Goal: Task Accomplishment & Management: Use online tool/utility

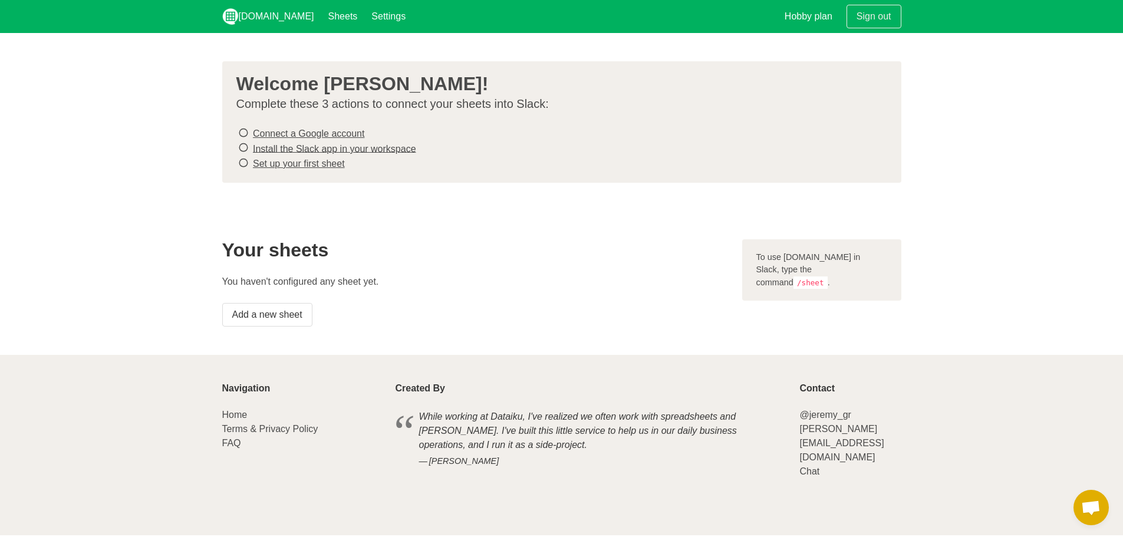
click at [304, 131] on link "Connect a Google account" at bounding box center [308, 133] width 111 height 10
click at [364, 146] on link "Install the Slack app in your workspace" at bounding box center [334, 148] width 163 height 10
click at [280, 167] on link "Set up your first sheet" at bounding box center [299, 164] width 92 height 10
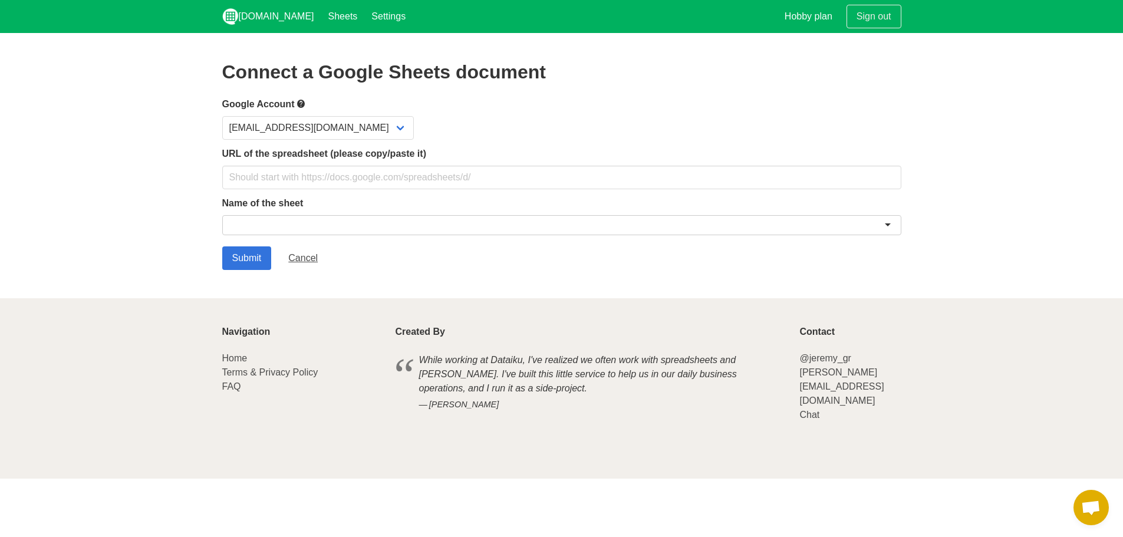
click at [361, 216] on div at bounding box center [561, 225] width 679 height 20
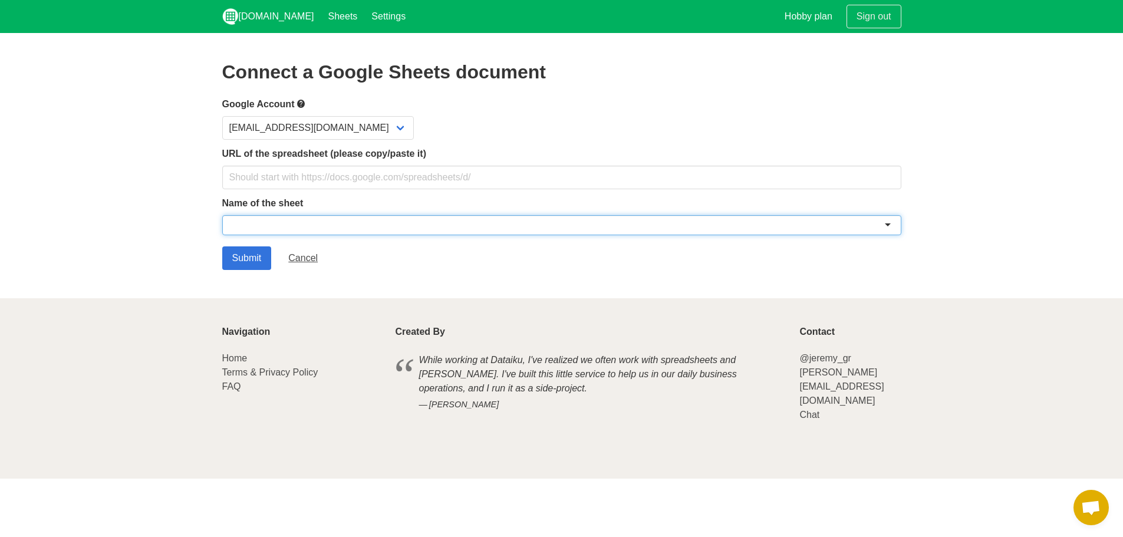
click at [886, 223] on div at bounding box center [561, 225] width 679 height 20
click at [886, 224] on div at bounding box center [561, 225] width 679 height 20
click at [952, 204] on section "Connect a Google Sheets document Google Account ph.nylotech@gmail.com URL of th…" at bounding box center [561, 165] width 1123 height 265
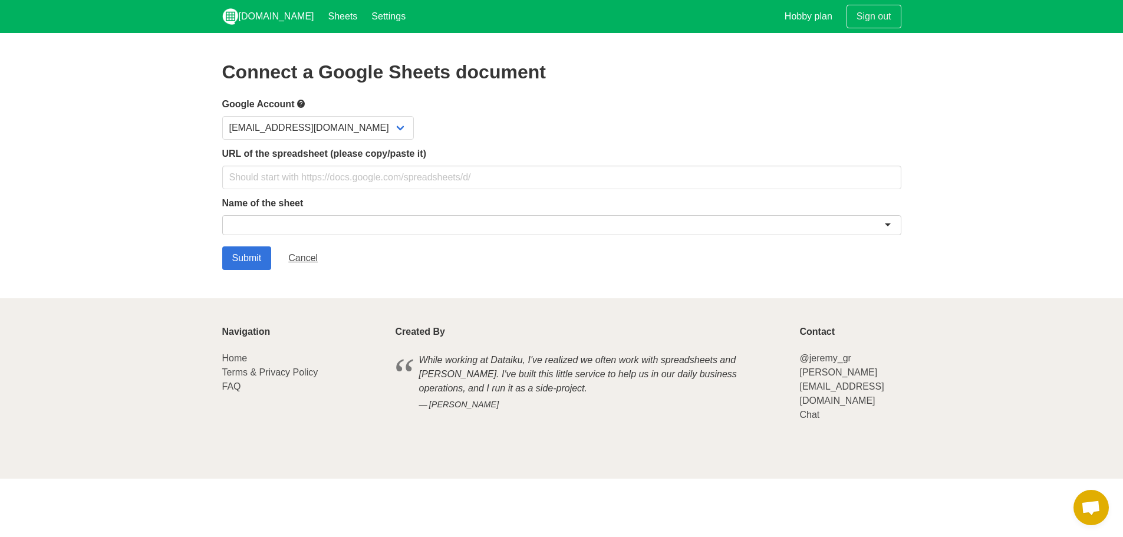
click at [894, 224] on div at bounding box center [561, 225] width 679 height 20
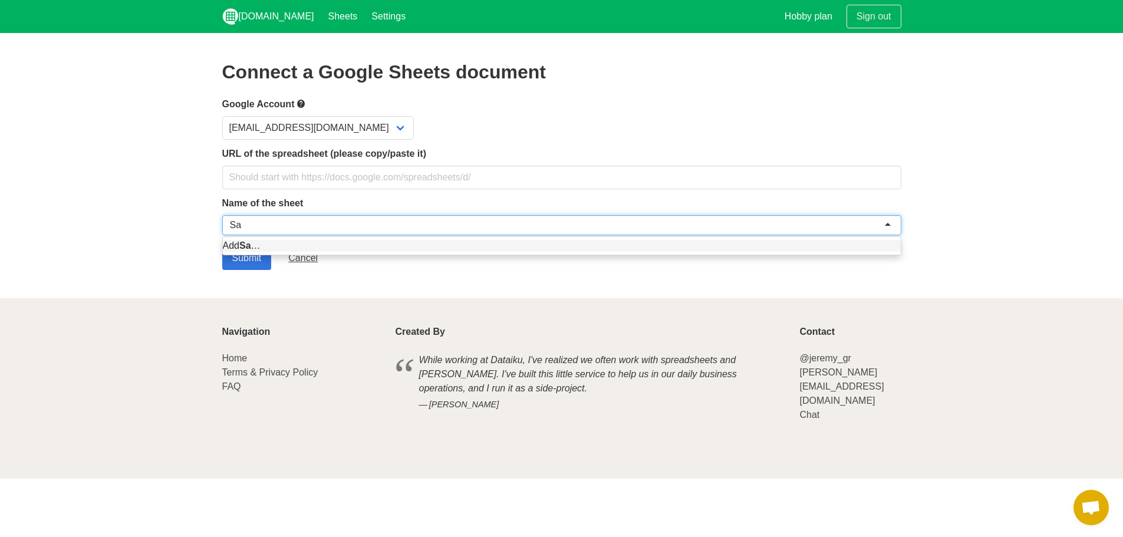
type input "S"
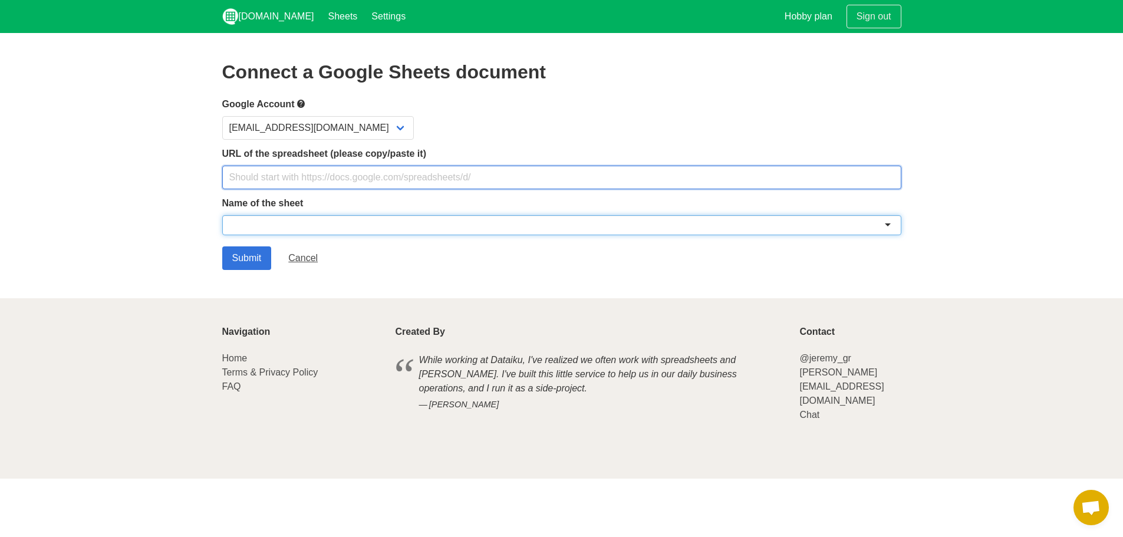
click at [502, 167] on input "text" at bounding box center [561, 178] width 679 height 24
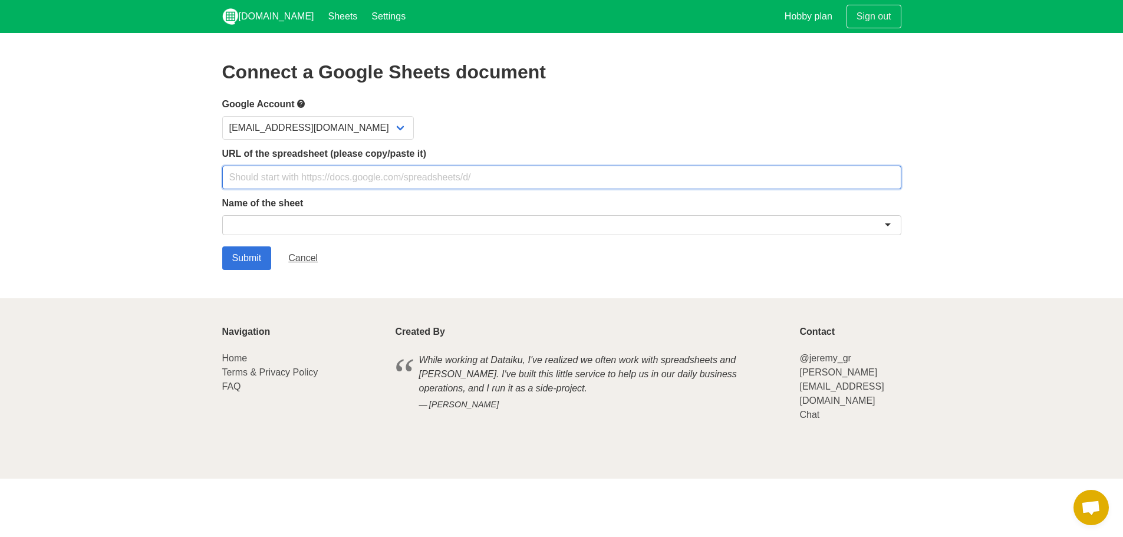
click at [532, 172] on input "text" at bounding box center [561, 178] width 679 height 24
paste input "https://docs.google.com/spreadsheets/d/1qHNlhlzq1NB0SBH9gnGmc7a2lLtvr-56fUeGbX7…"
type input "https://docs.google.com/spreadsheets/d/1qHNlhlzq1NB0SBH9gnGmc7a2lLtvr-56fUeGbX7…"
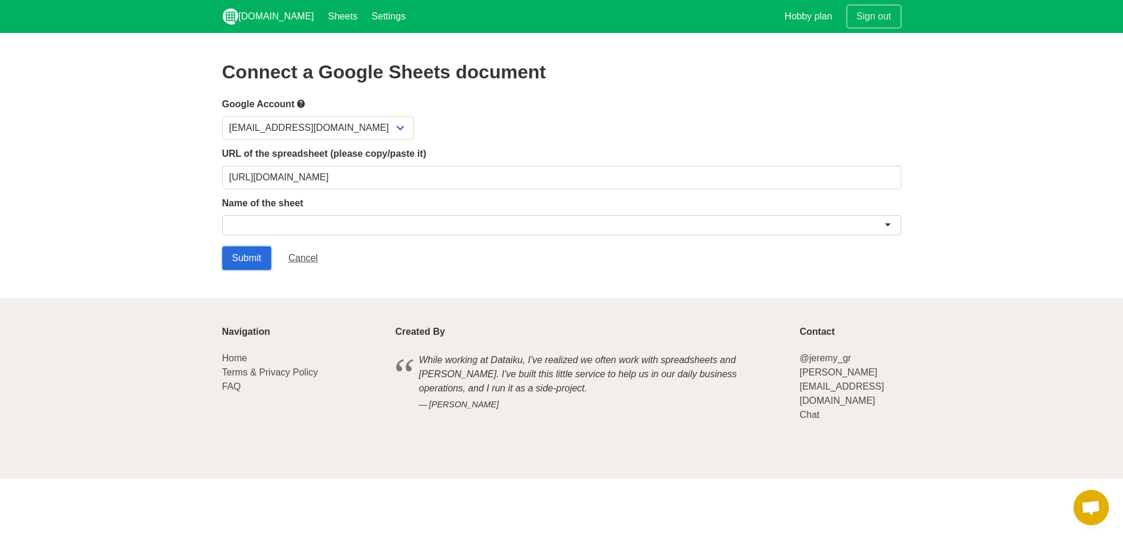
click at [255, 260] on input "Submit" at bounding box center [247, 258] width 50 height 24
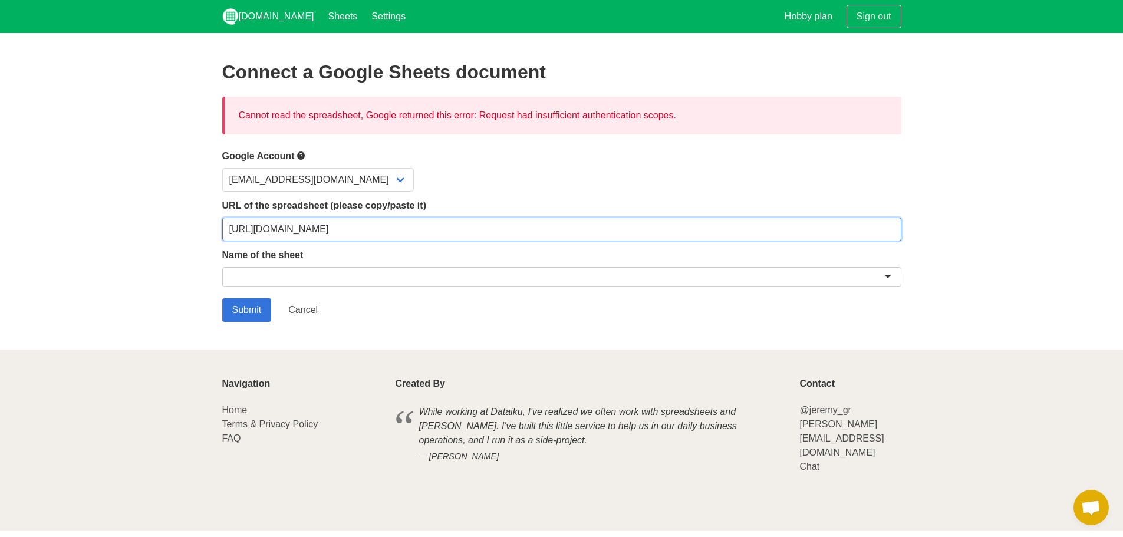
drag, startPoint x: 717, startPoint y: 227, endPoint x: 629, endPoint y: 220, distance: 87.5
click at [629, 220] on input "[URL][DOMAIN_NAME]" at bounding box center [561, 229] width 679 height 24
type input "[URL][DOMAIN_NAME]"
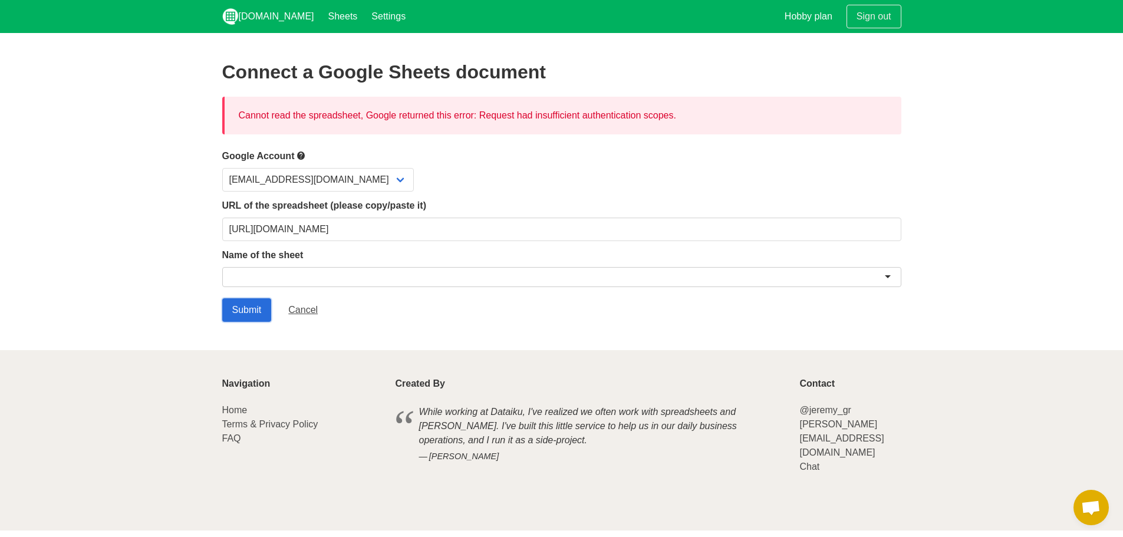
click at [243, 311] on input "Submit" at bounding box center [247, 310] width 50 height 24
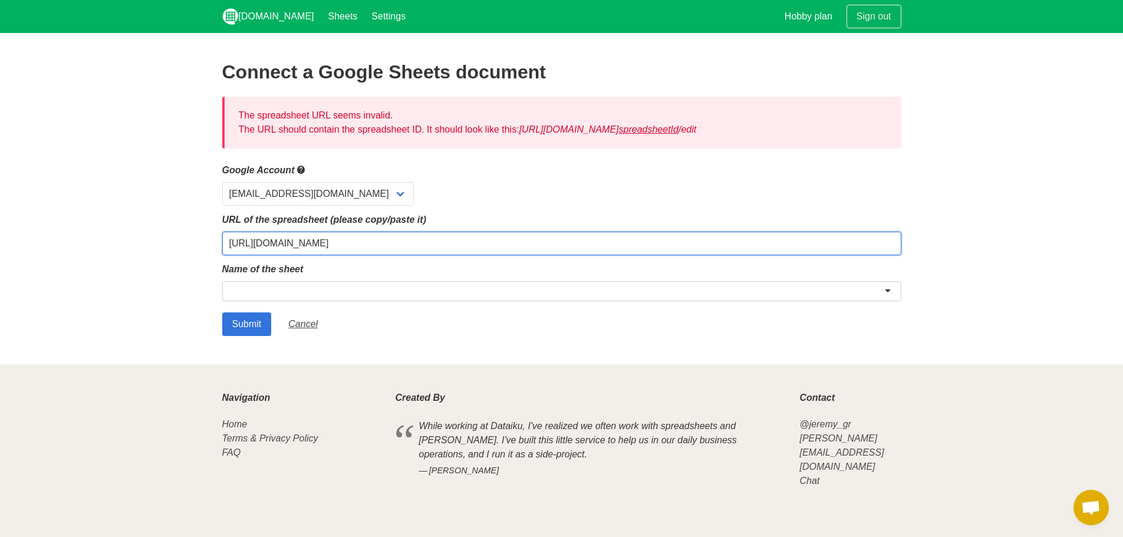
drag, startPoint x: 665, startPoint y: 249, endPoint x: 27, endPoint y: 249, distance: 637.6
click at [27, 249] on section "Connect a Google Sheets document The spreadsheet URL seems invalid. The URL sho…" at bounding box center [561, 198] width 1123 height 331
drag, startPoint x: 504, startPoint y: 238, endPoint x: 352, endPoint y: 243, distance: 152.1
click at [352, 243] on input "text" at bounding box center [561, 244] width 679 height 24
click at [262, 239] on input "text" at bounding box center [561, 244] width 679 height 24
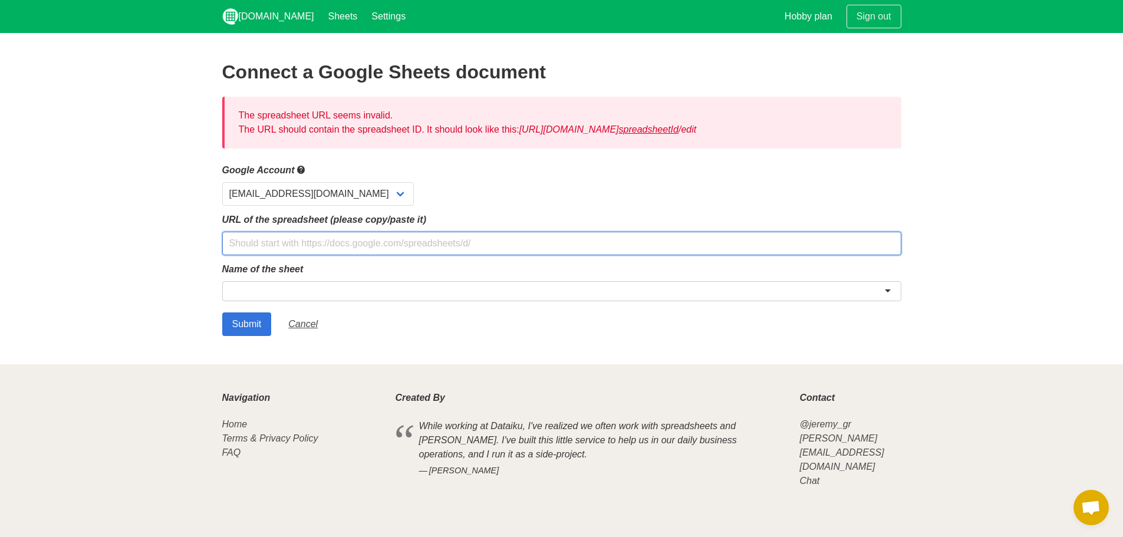
paste input "[URL][DOMAIN_NAME]"
type input "[URL][DOMAIN_NAME]"
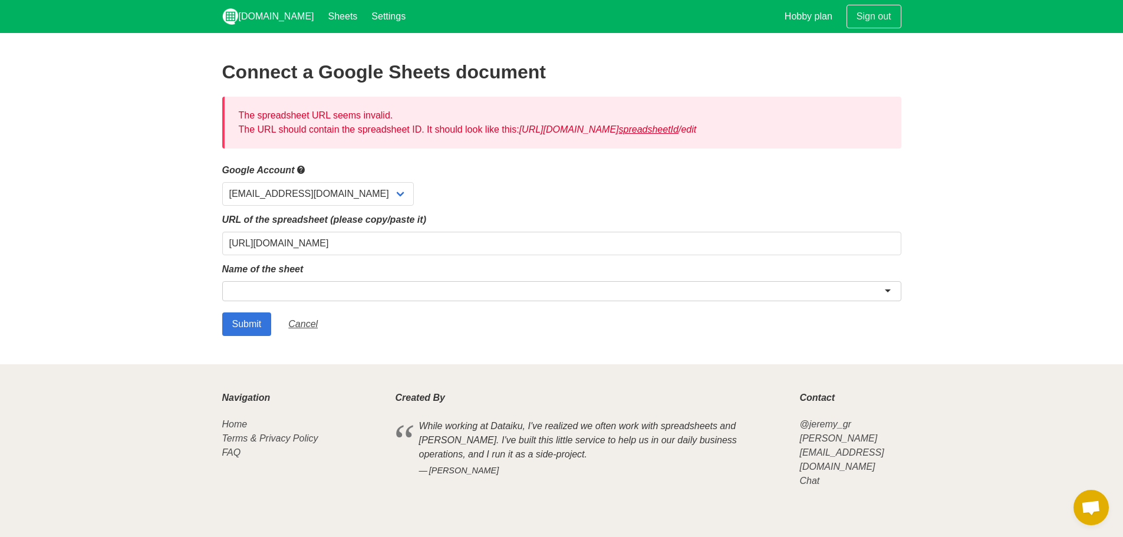
click at [405, 325] on div "Submit Cancel" at bounding box center [561, 324] width 679 height 24
click at [239, 317] on input "Submit" at bounding box center [247, 324] width 50 height 24
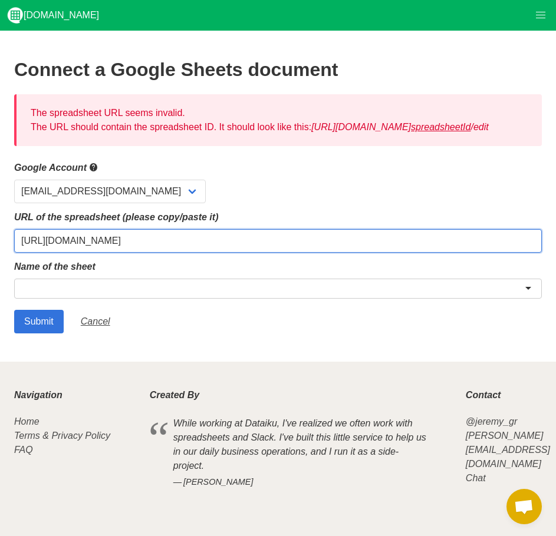
click at [440, 253] on input "[URL][DOMAIN_NAME]" at bounding box center [277, 241] width 527 height 24
type input "[URL][DOMAIN_NAME]"
click at [14, 310] on input "Submit" at bounding box center [39, 322] width 50 height 24
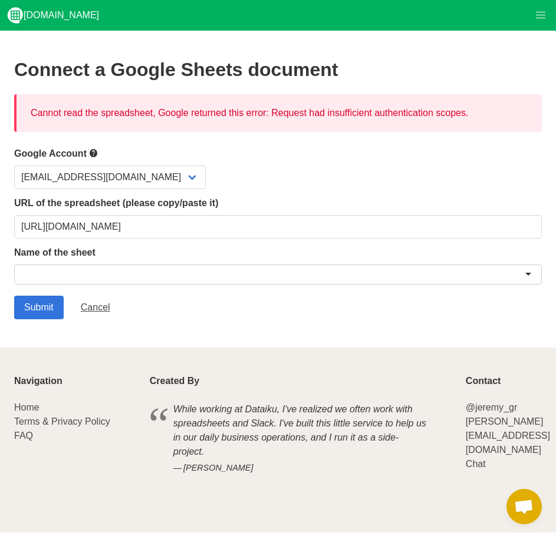
drag, startPoint x: 475, startPoint y: 113, endPoint x: 259, endPoint y: 116, distance: 215.7
click at [259, 116] on div "Cannot read the spreadsheet, Google returned this error: Request had insufficie…" at bounding box center [277, 113] width 527 height 38
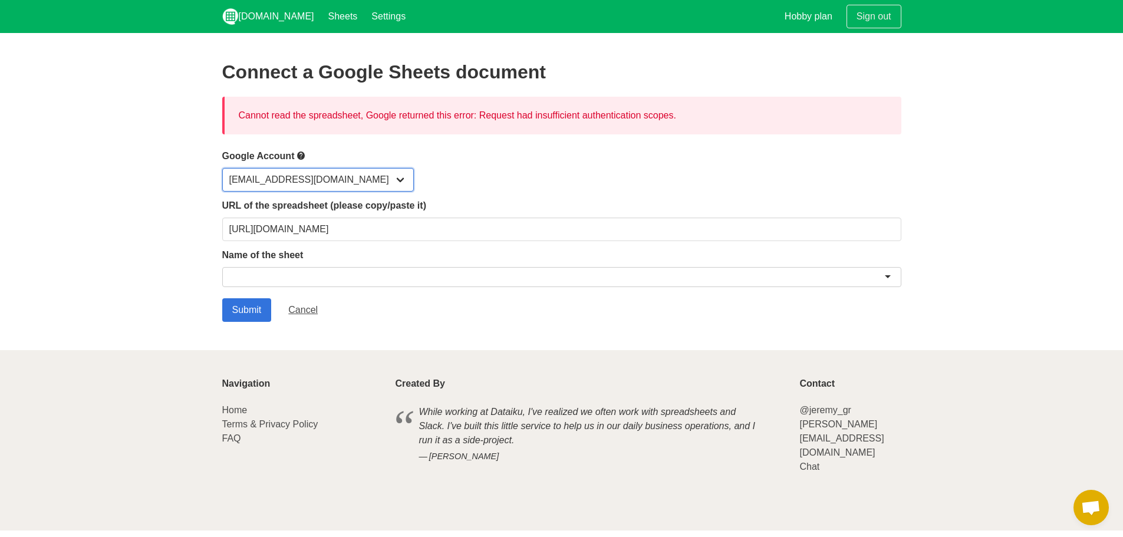
click at [348, 177] on select "[EMAIL_ADDRESS][DOMAIN_NAME]" at bounding box center [318, 180] width 192 height 24
click at [400, 169] on div "[EMAIL_ADDRESS][DOMAIN_NAME]" at bounding box center [561, 180] width 679 height 24
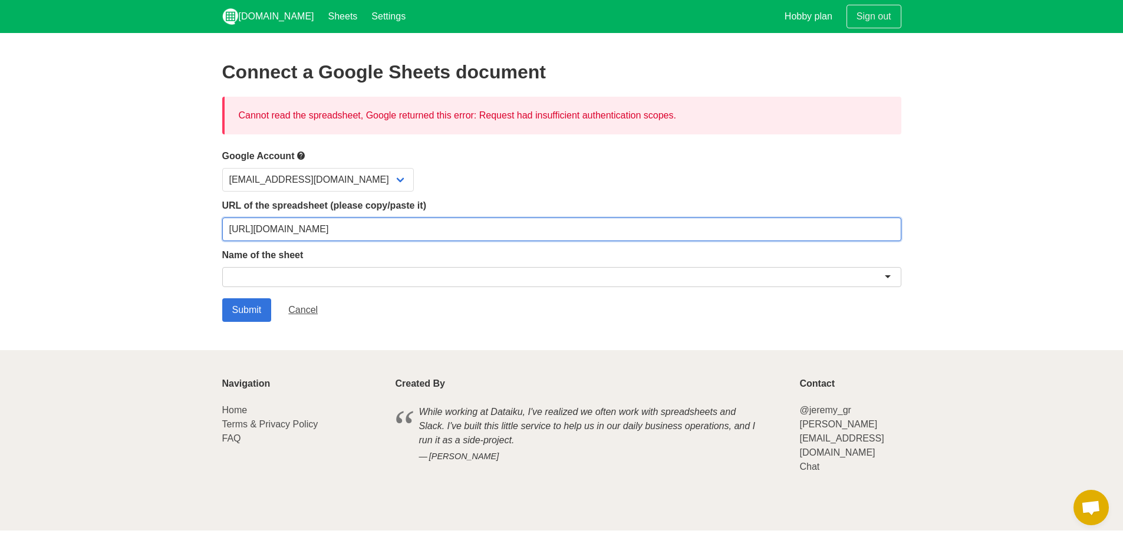
click at [555, 237] on input "https://docs.google.com/spreadsheets/d/1qHNlhlzq1NB0SBH9gnGmc7a2lLtvr-56fUeGbX7…" at bounding box center [561, 229] width 679 height 24
paste input "2PACX-1vSriYjc7nQZas6fyJcpXv7QIaDFaQLPBvLlKe9BHtQ5AbaT0MGqTJtGak3AEYAjE9ZL_x3bt…"
type input "[URL][DOMAIN_NAME]"
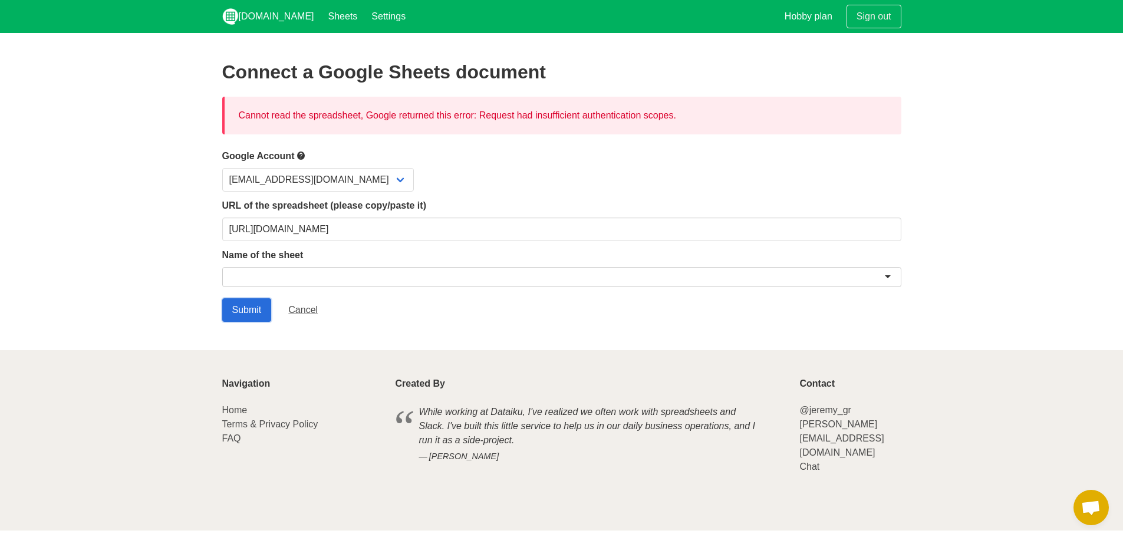
click at [266, 302] on input "Submit" at bounding box center [247, 310] width 50 height 24
